Goal: Task Accomplishment & Management: Manage account settings

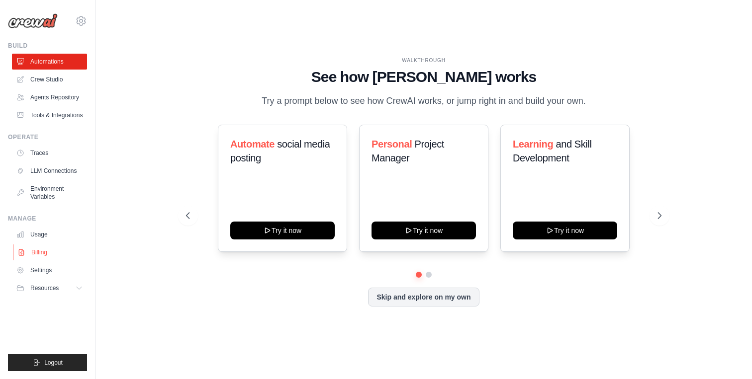
click at [46, 254] on link "Billing" at bounding box center [50, 253] width 75 height 16
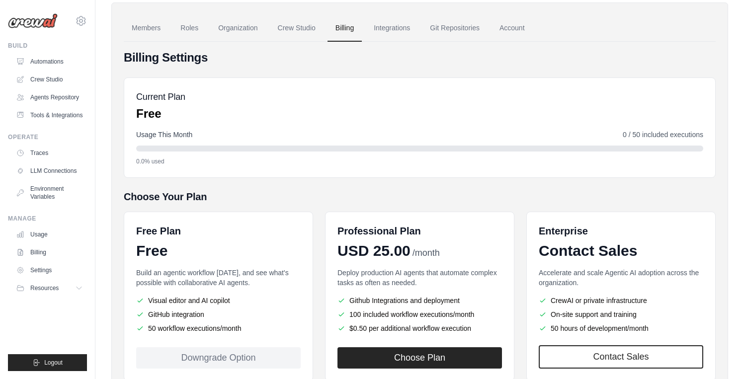
scroll to position [103, 0]
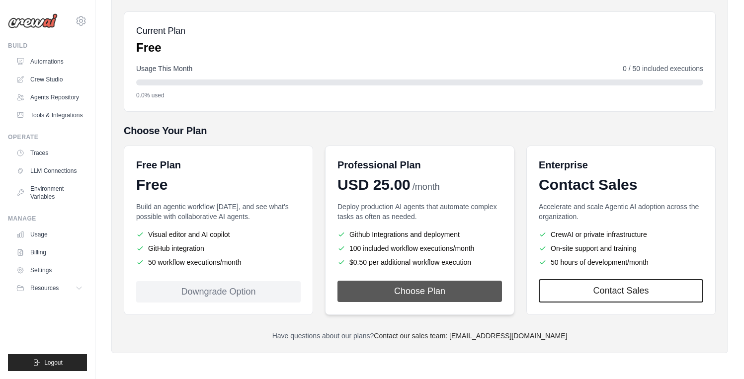
click at [435, 284] on button "Choose Plan" at bounding box center [420, 291] width 165 height 21
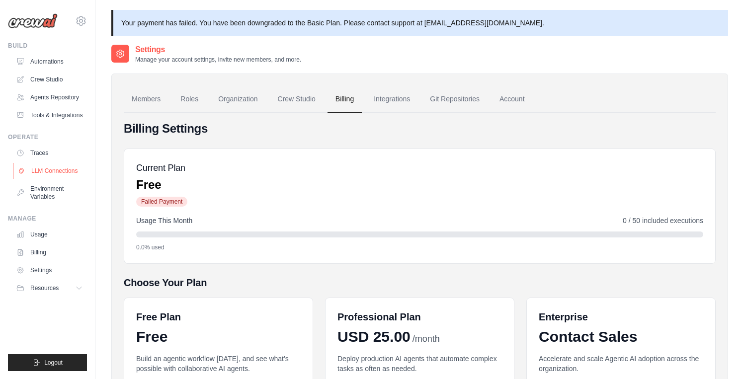
click at [55, 171] on link "LLM Connections" at bounding box center [50, 171] width 75 height 16
